Goal: Transaction & Acquisition: Purchase product/service

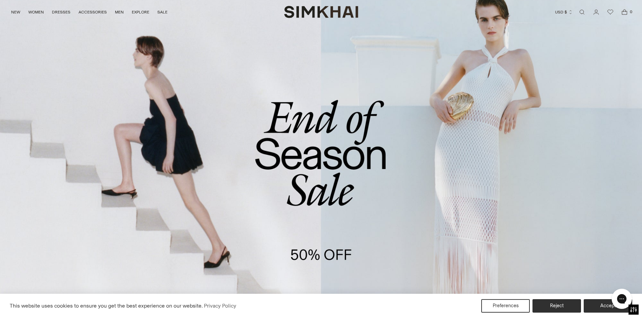
scroll to position [34, 0]
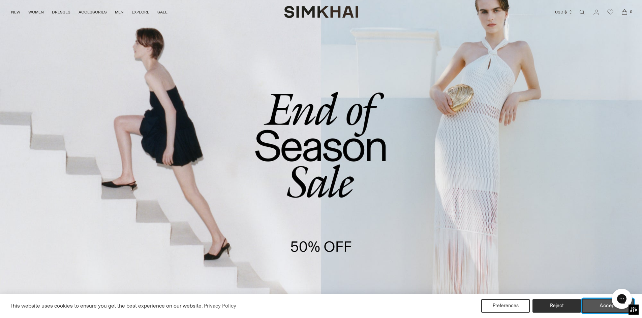
click at [597, 304] on button "Accept" at bounding box center [608, 306] width 52 height 14
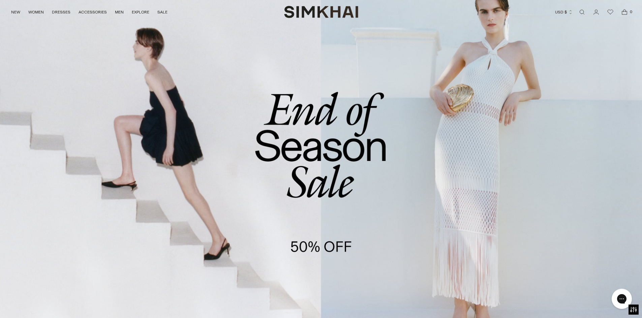
click at [293, 250] on link "/collections/sale" at bounding box center [321, 161] width 642 height 368
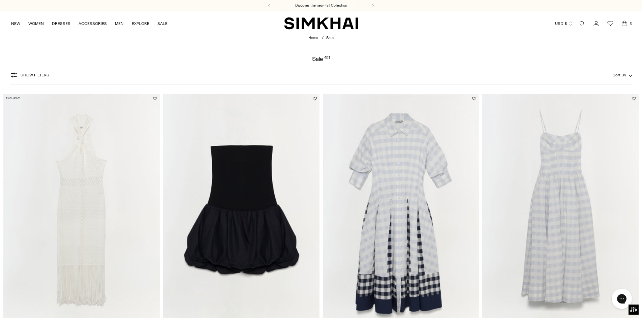
scroll to position [67, 0]
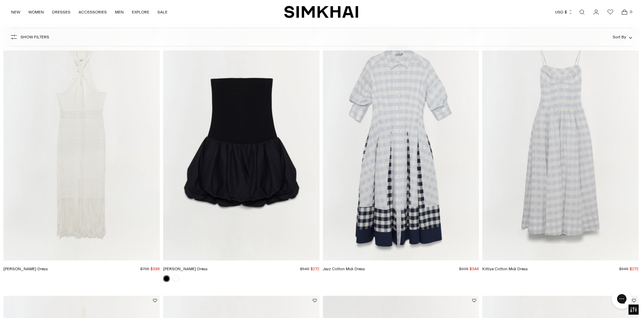
click at [0, 0] on img "Kittiya Cotton Midi Dress" at bounding box center [0, 0] width 0 height 0
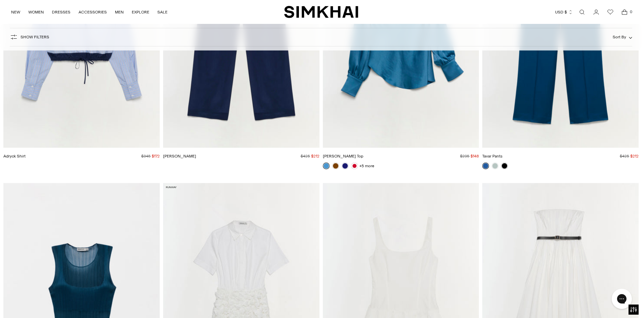
scroll to position [3268, 0]
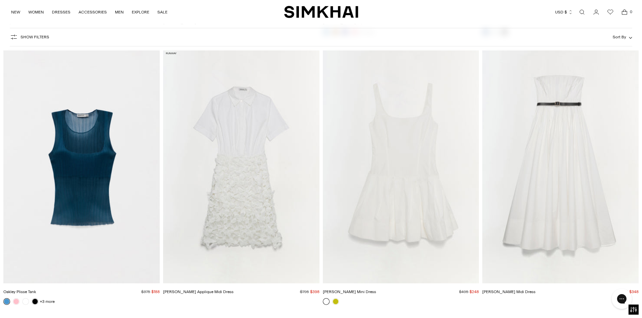
click at [315, 5] on div "NEW WOMEN New Arrivals Shop All Fall 2025 Best Sellers Signature Exclusives Sal…" at bounding box center [321, 12] width 620 height 24
click at [321, 10] on img "SIMKHAI" at bounding box center [321, 11] width 74 height 13
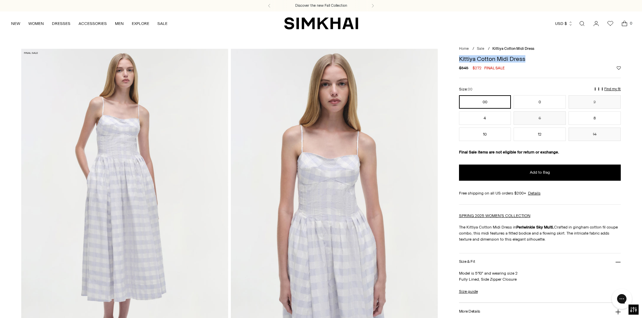
drag, startPoint x: 528, startPoint y: 57, endPoint x: 453, endPoint y: 57, distance: 74.1
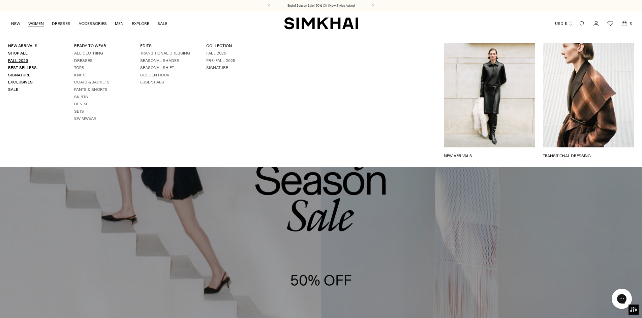
click at [17, 61] on link "Fall 2025" at bounding box center [18, 60] width 20 height 5
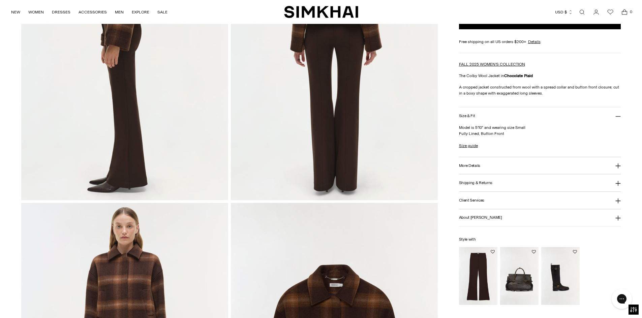
click at [0, 0] on img "Kenna Trouser" at bounding box center [0, 0] width 0 height 0
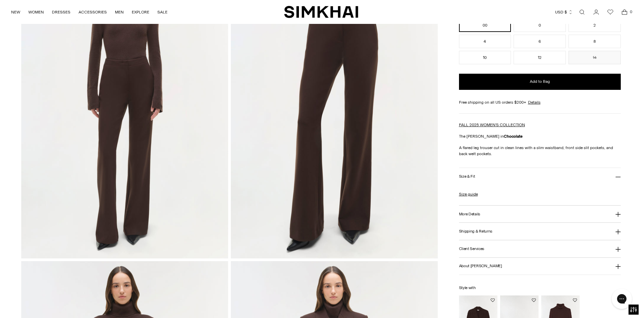
scroll to position [101, 0]
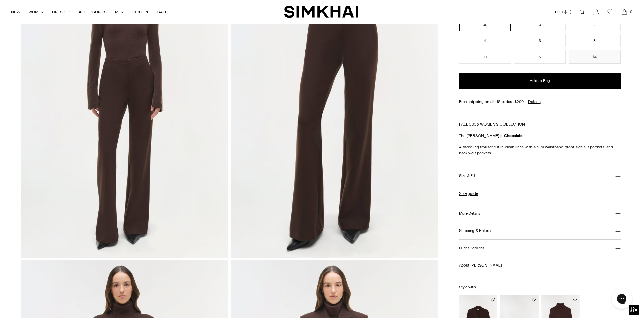
click at [117, 110] on img at bounding box center [124, 103] width 207 height 310
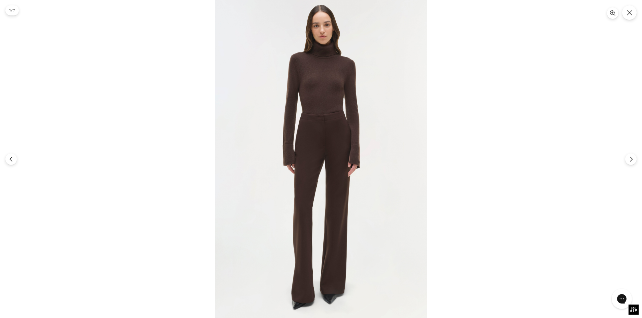
click at [543, 223] on div at bounding box center [321, 159] width 642 height 318
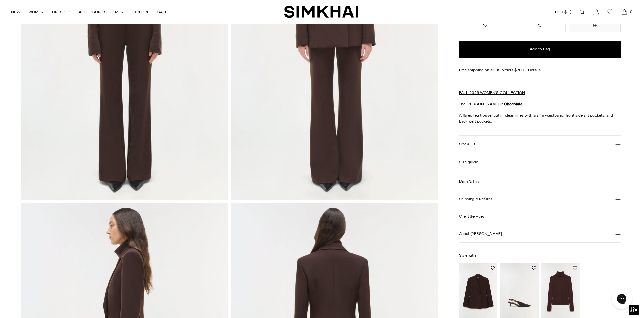
scroll to position [270, 0]
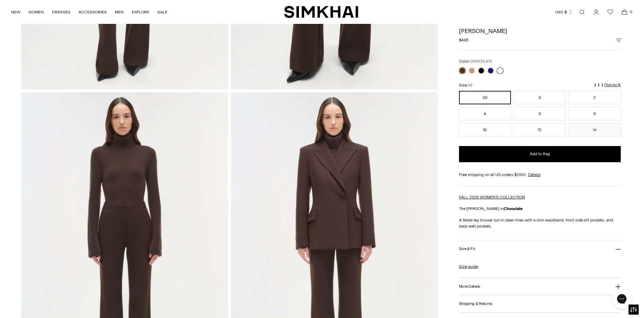
click at [499, 71] on link at bounding box center [500, 70] width 7 height 7
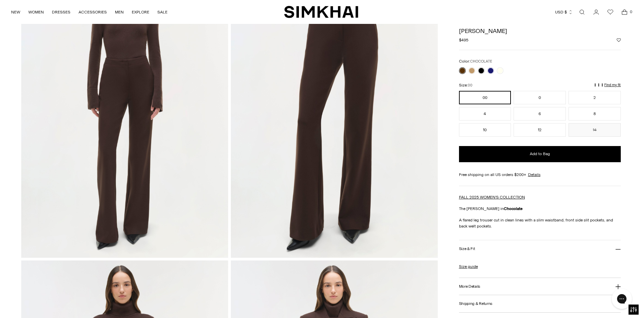
scroll to position [0, 0]
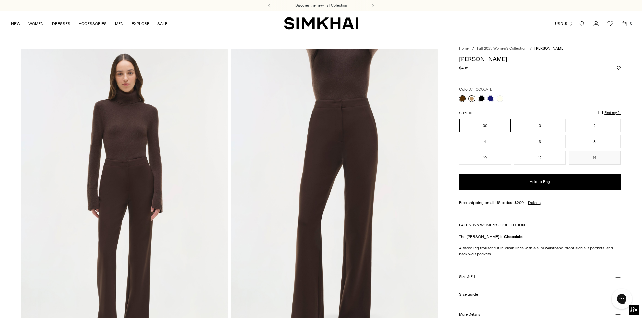
click at [469, 96] on link at bounding box center [471, 98] width 7 height 7
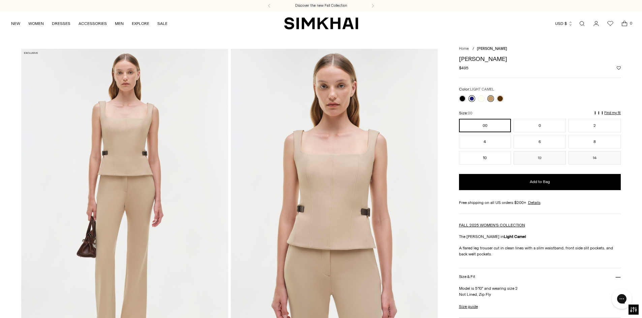
click at [472, 99] on link at bounding box center [471, 98] width 7 height 7
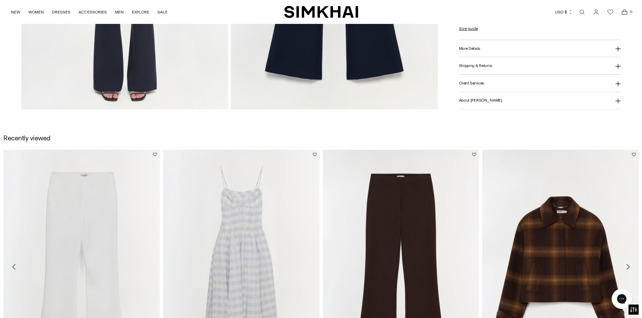
scroll to position [943, 0]
